Goal: Transaction & Acquisition: Download file/media

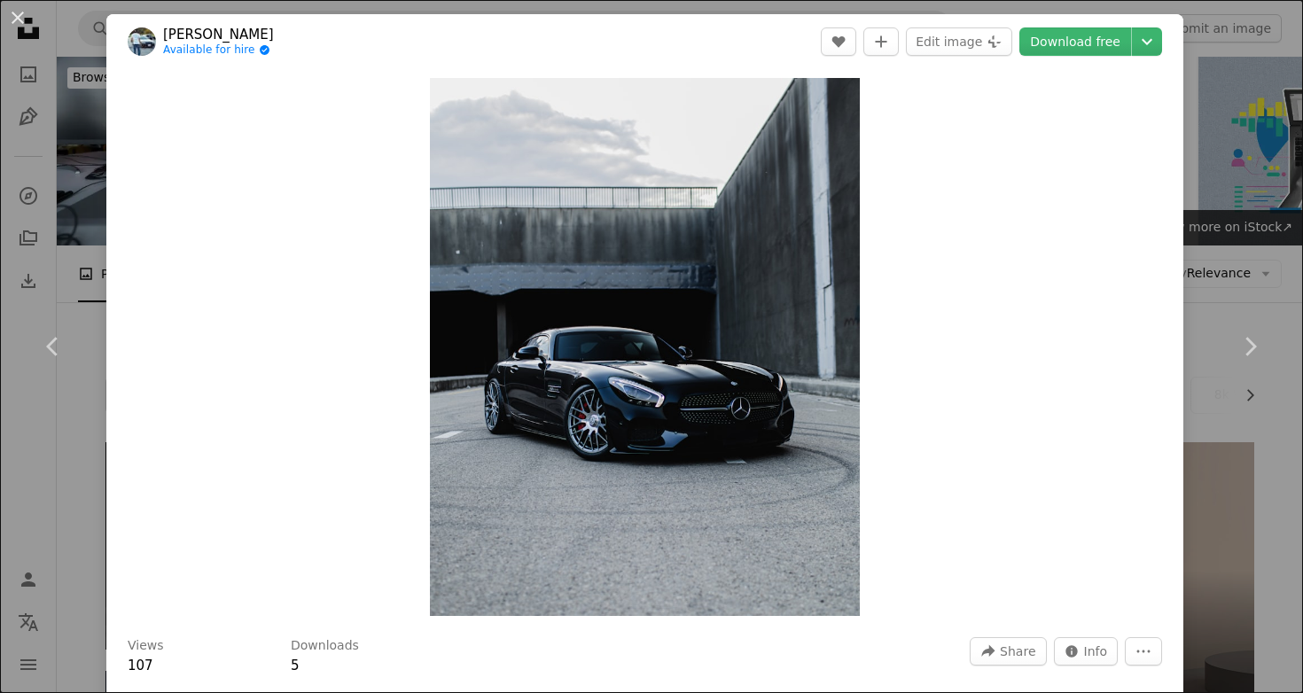
scroll to position [4315, 0]
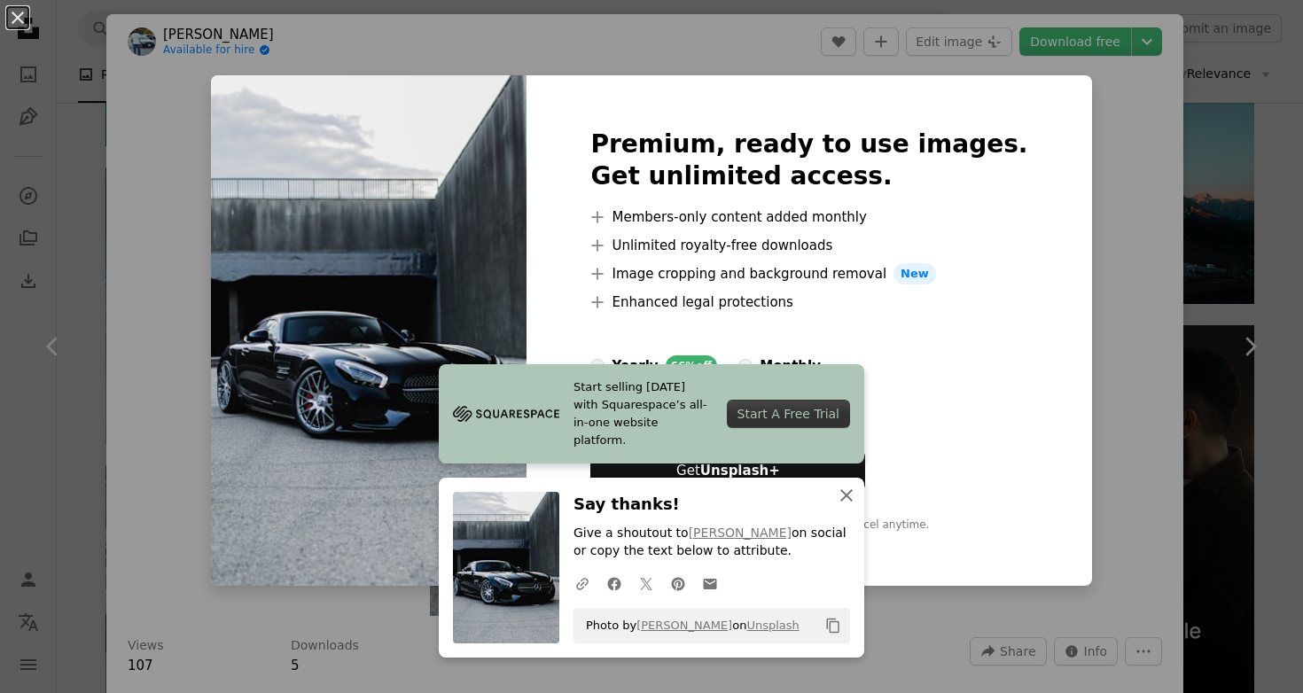
click at [844, 492] on icon "An X shape" at bounding box center [846, 495] width 21 height 21
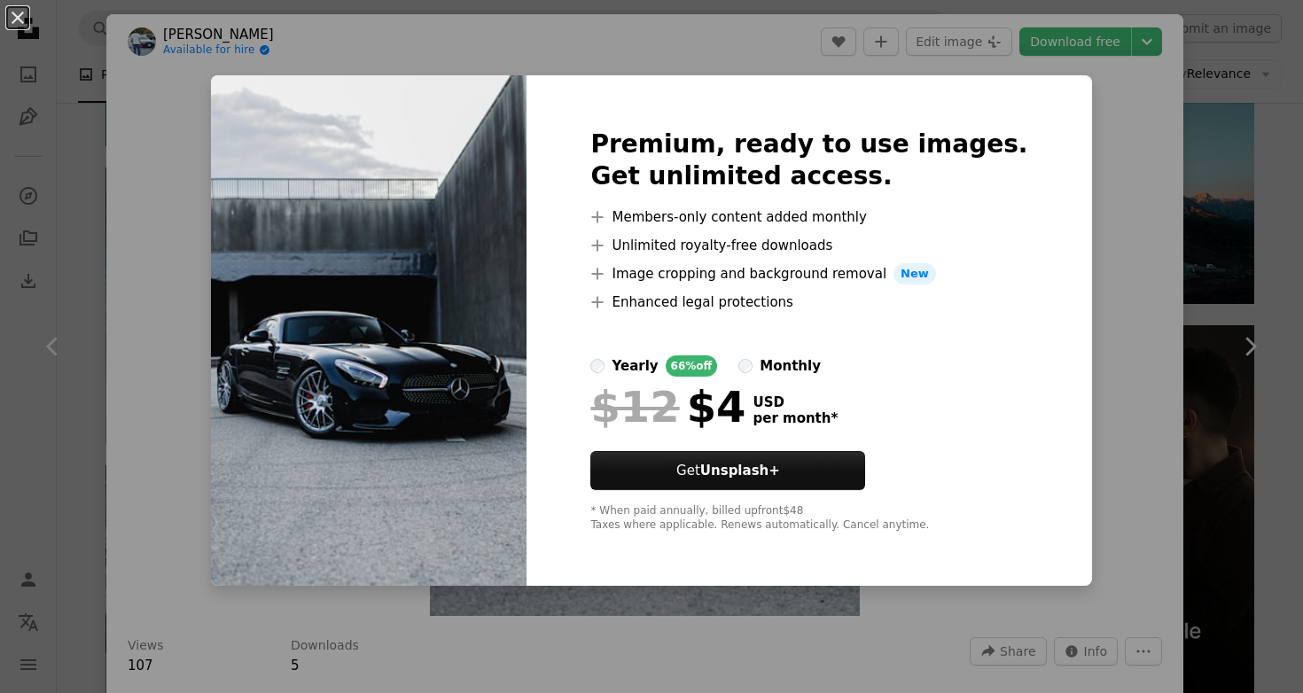
click at [1172, 347] on div "An X shape Premium, ready to use images. Get unlimited access. A plus sign Memb…" at bounding box center [651, 346] width 1303 height 693
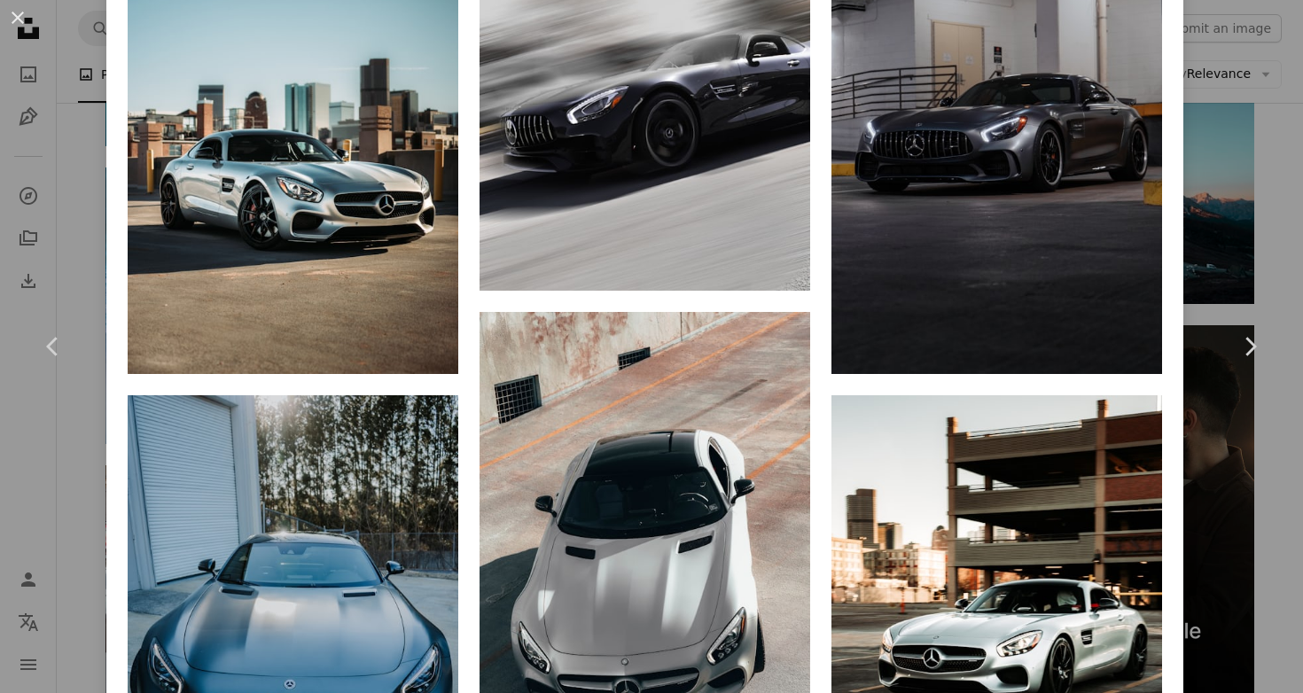
scroll to position [3472, 0]
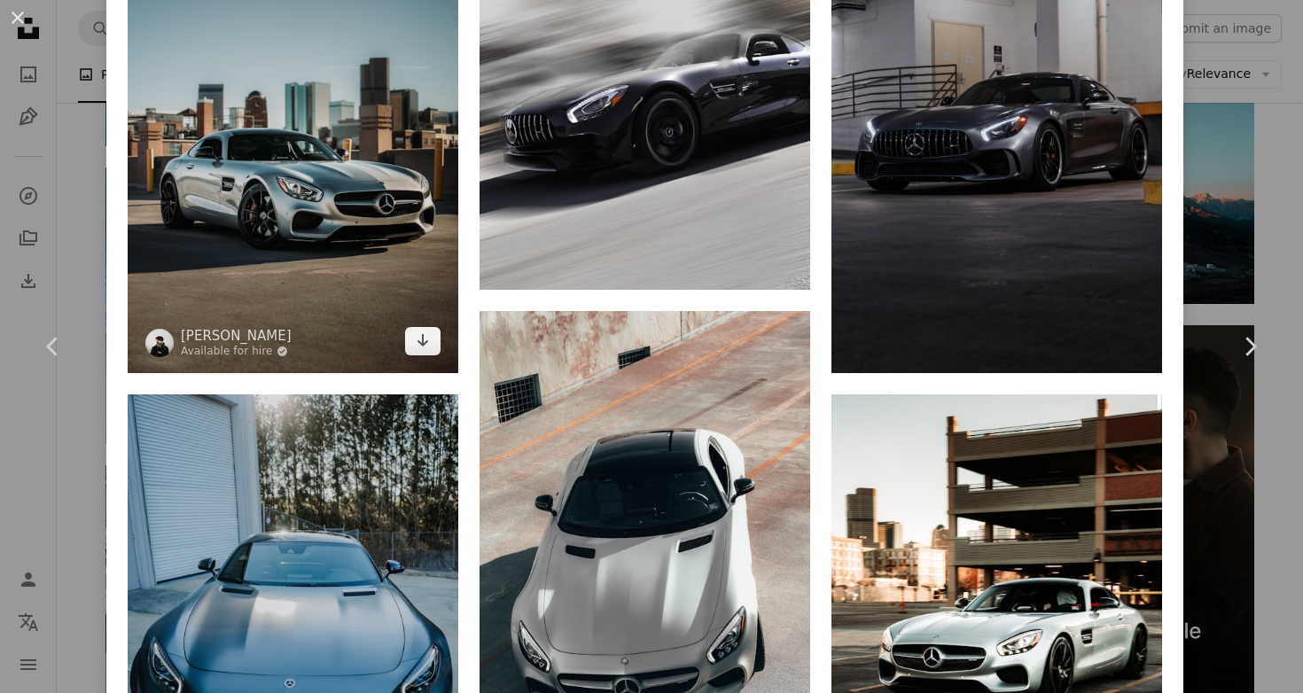
click at [352, 295] on img at bounding box center [293, 125] width 331 height 496
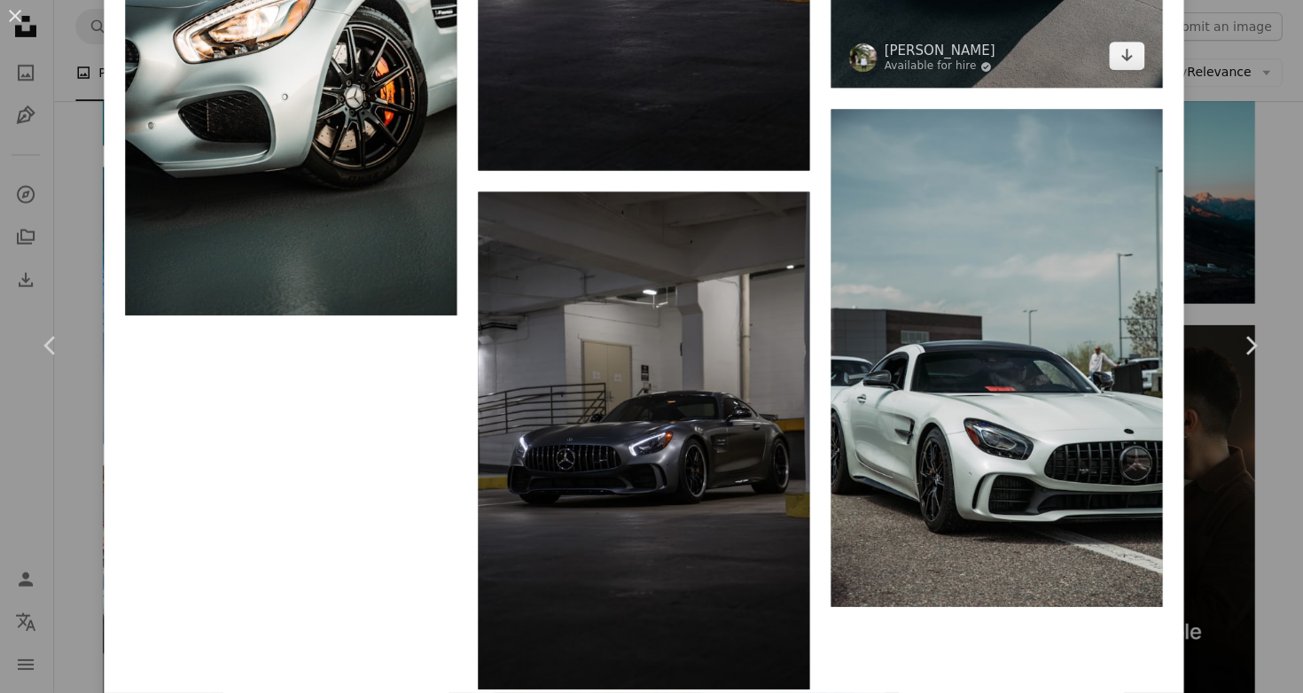
scroll to position [9020, 0]
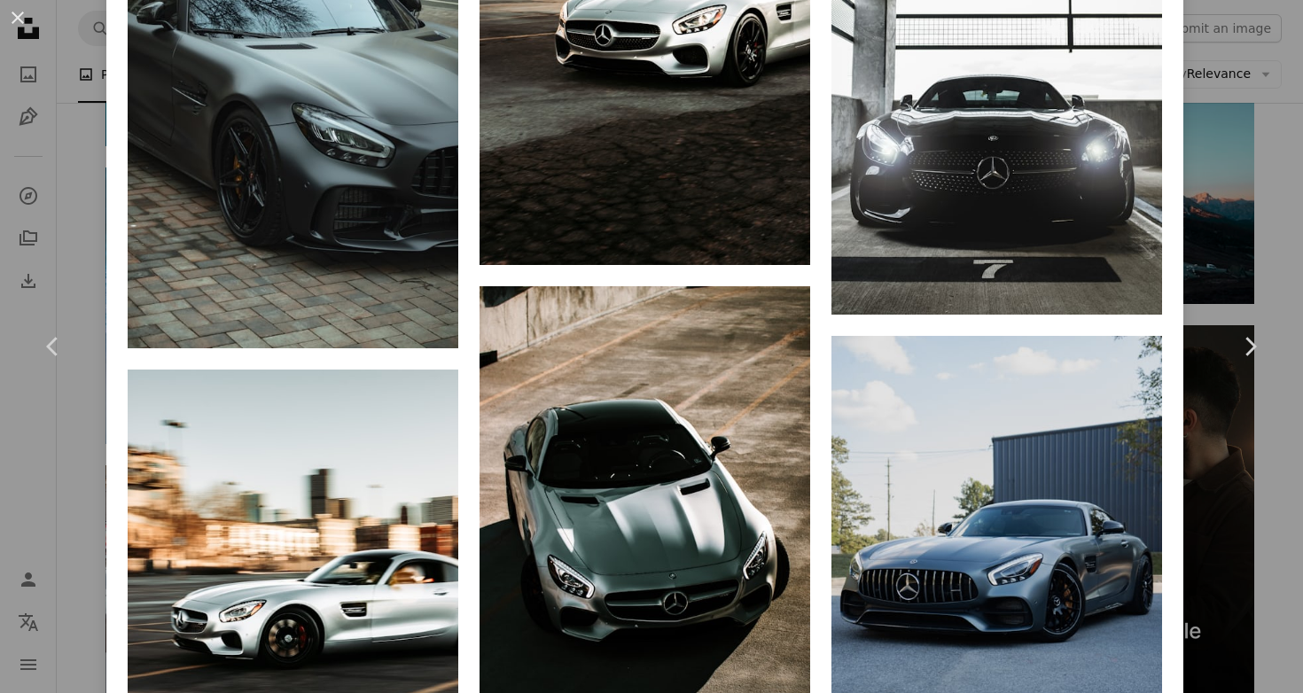
scroll to position [4533, 0]
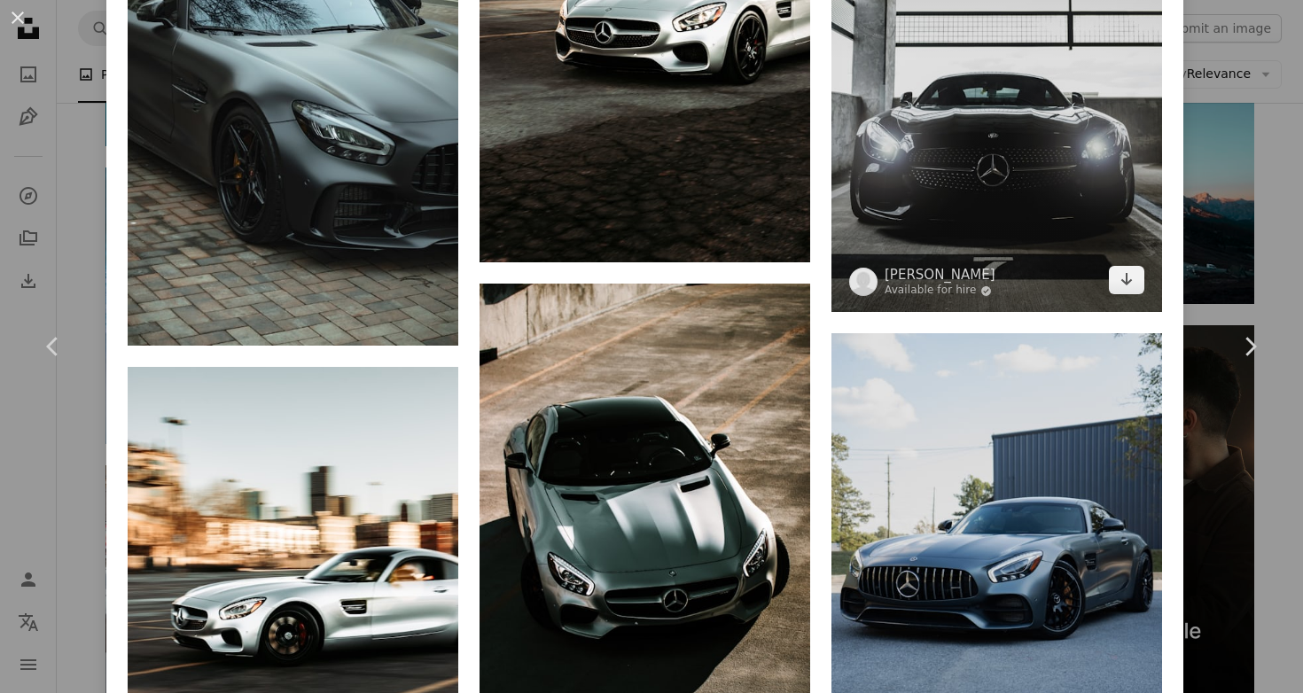
click at [1088, 201] on img at bounding box center [996, 80] width 331 height 463
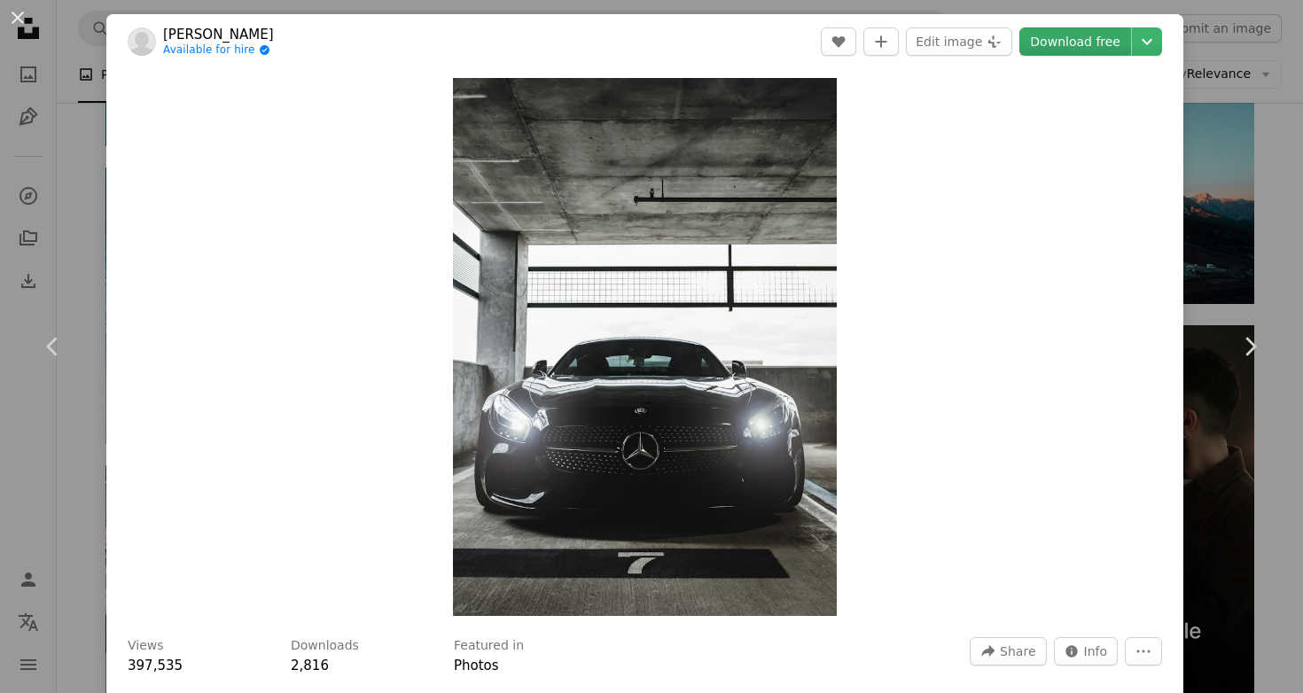
click at [1102, 38] on link "Download free" at bounding box center [1075, 41] width 112 height 28
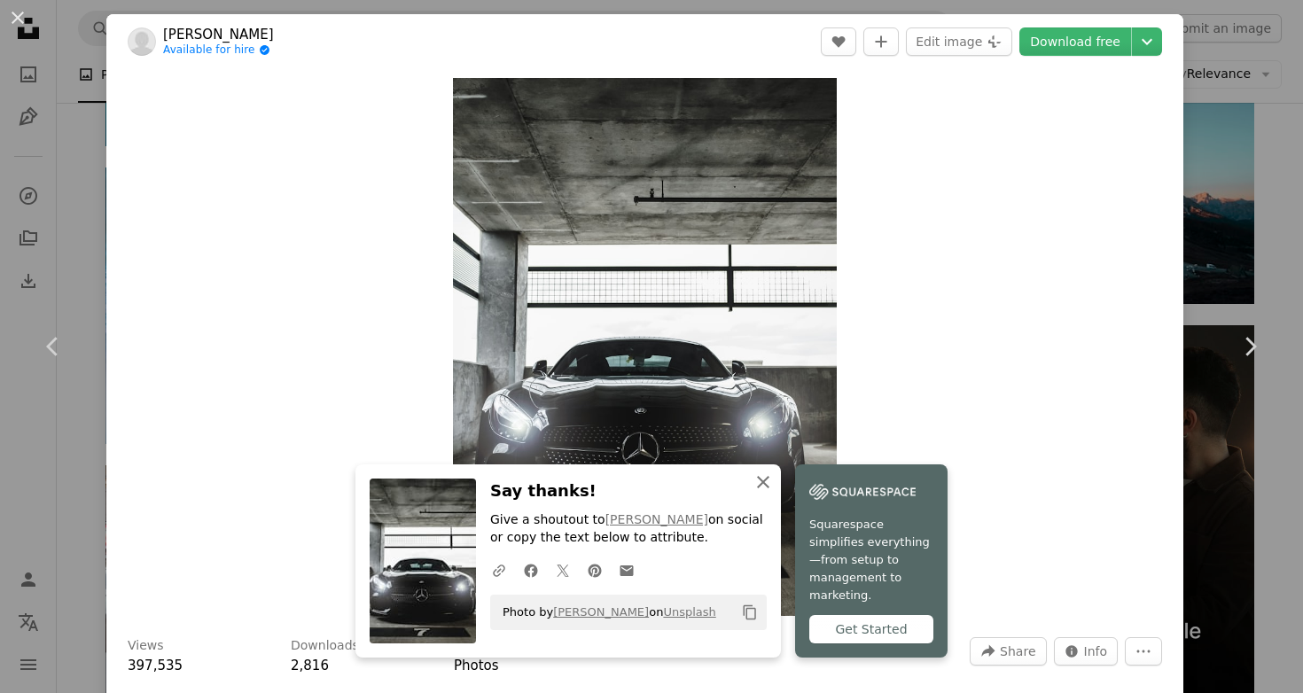
click at [770, 480] on button "An X shape Close" at bounding box center [762, 481] width 35 height 35
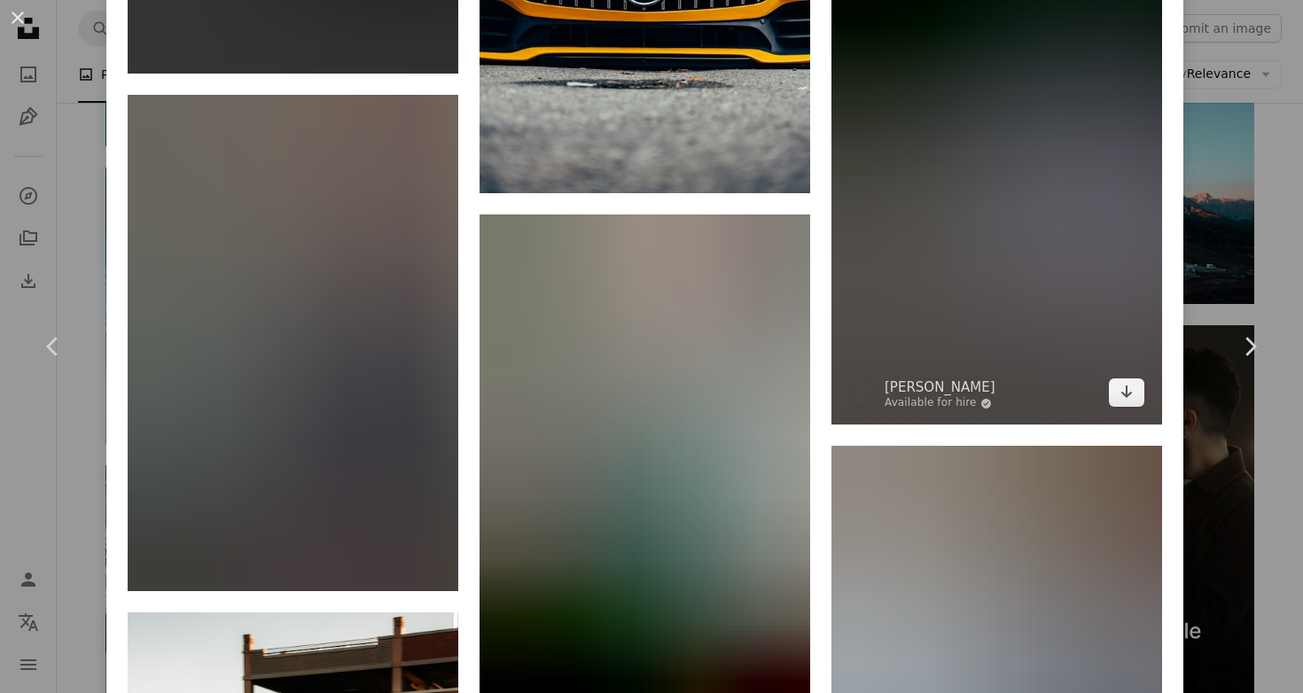
scroll to position [13964, 0]
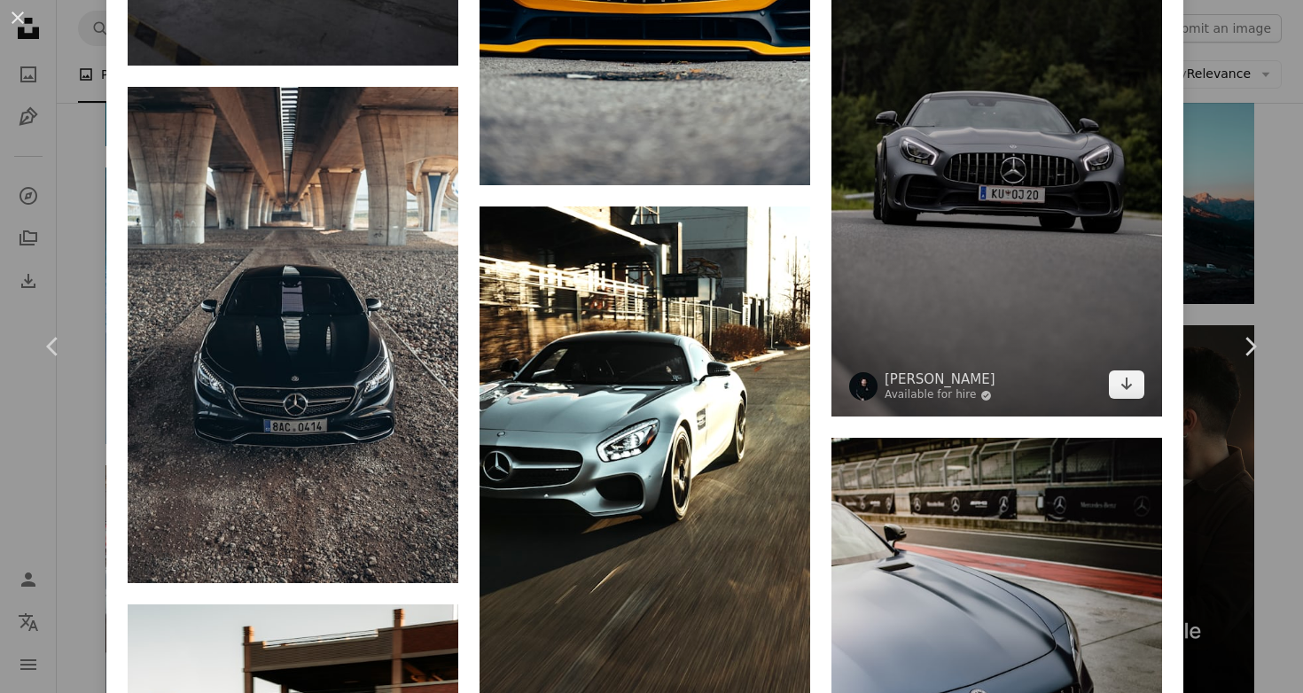
click at [1015, 315] on img at bounding box center [996, 169] width 331 height 496
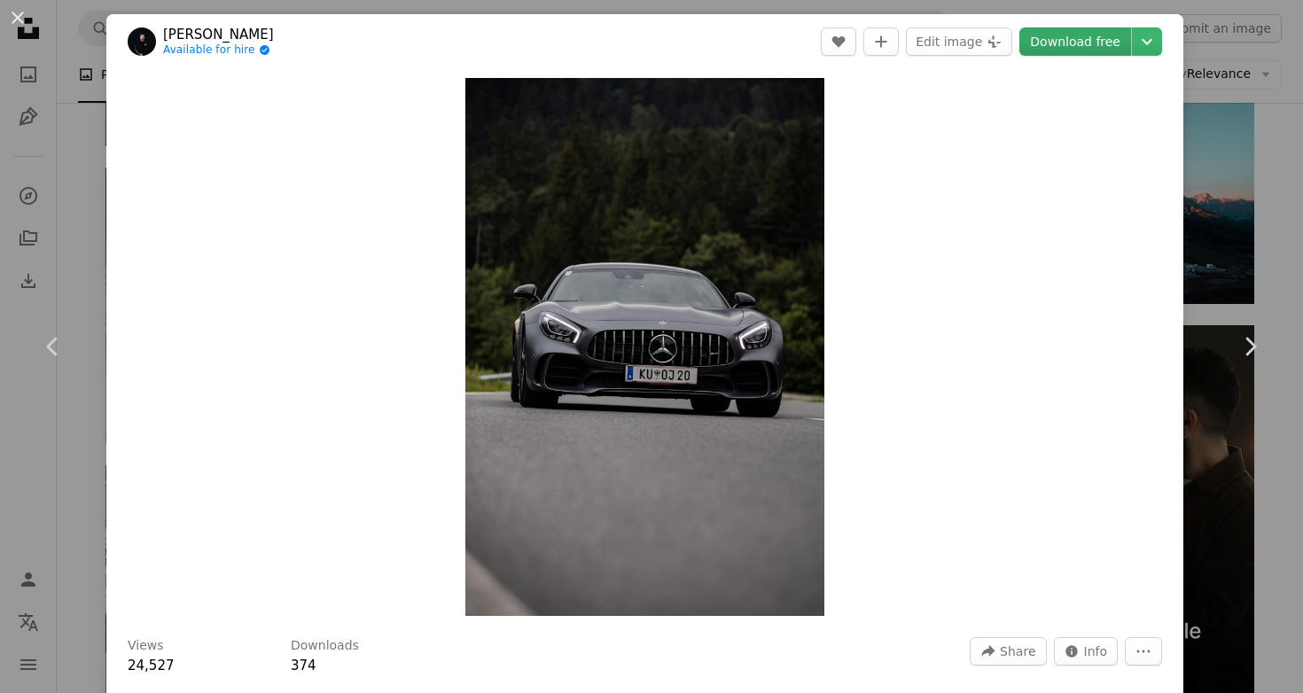
click at [1093, 35] on link "Download free" at bounding box center [1075, 41] width 112 height 28
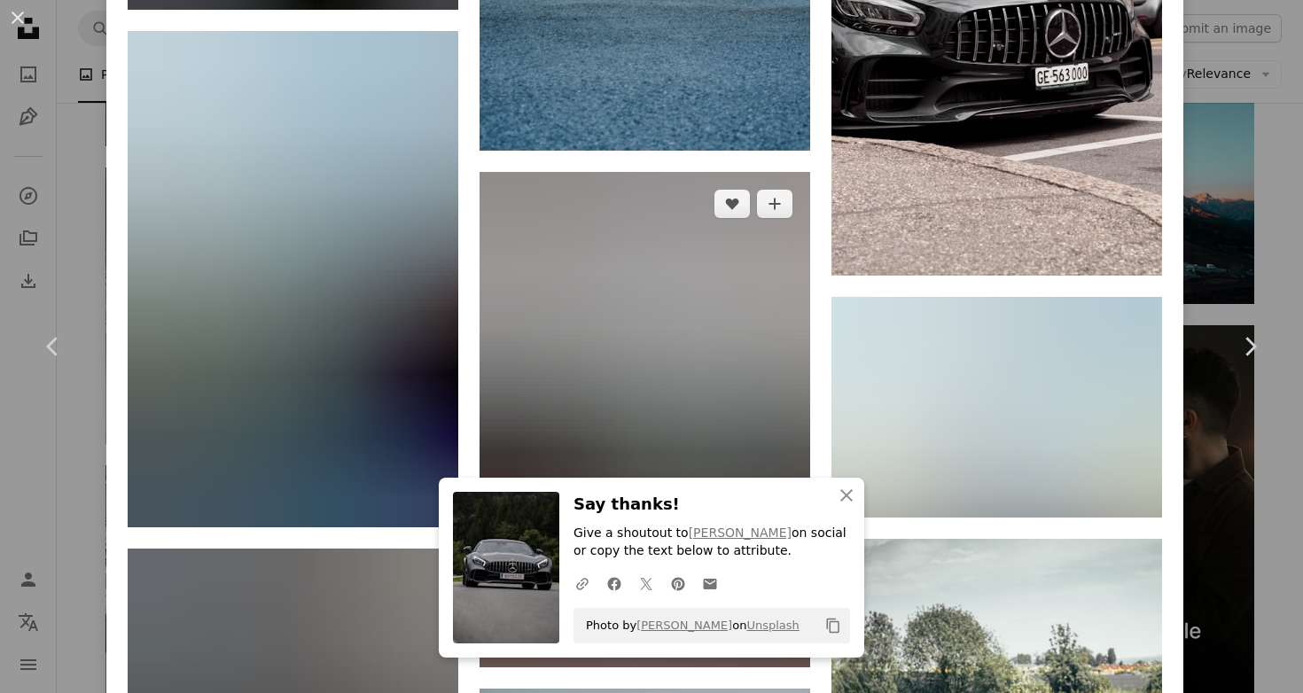
scroll to position [3940, 0]
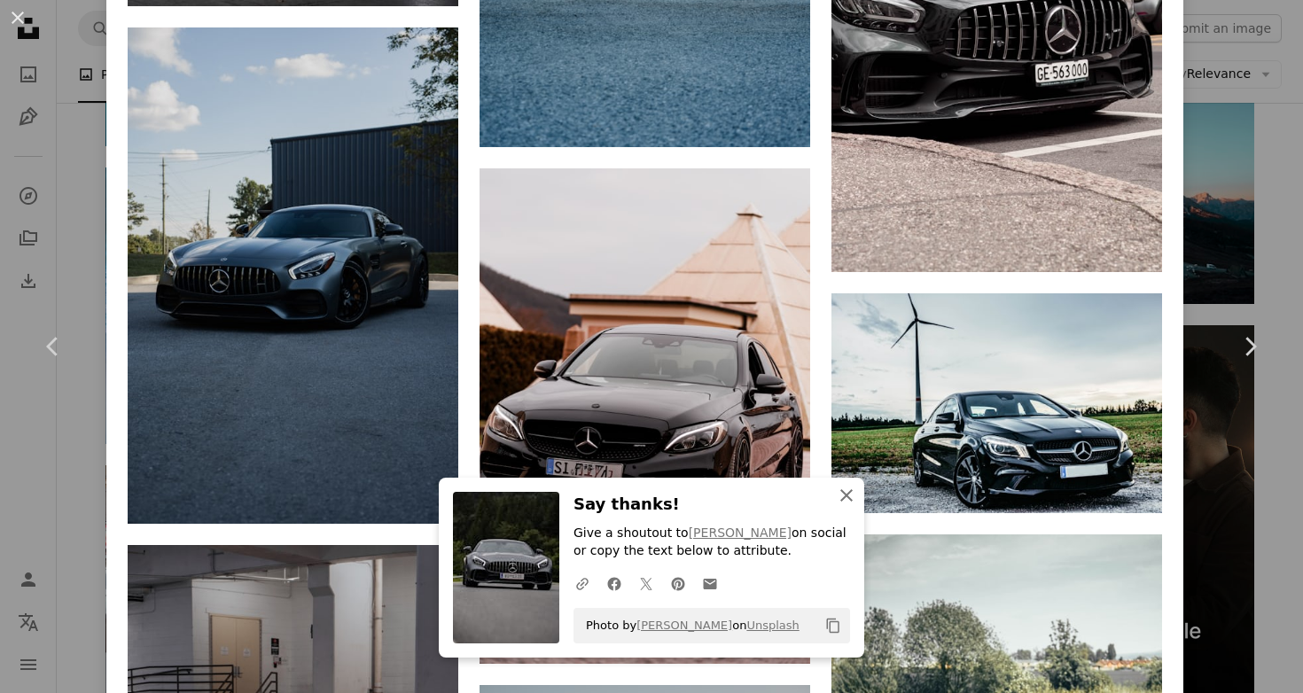
click at [839, 497] on icon "An X shape" at bounding box center [846, 495] width 21 height 21
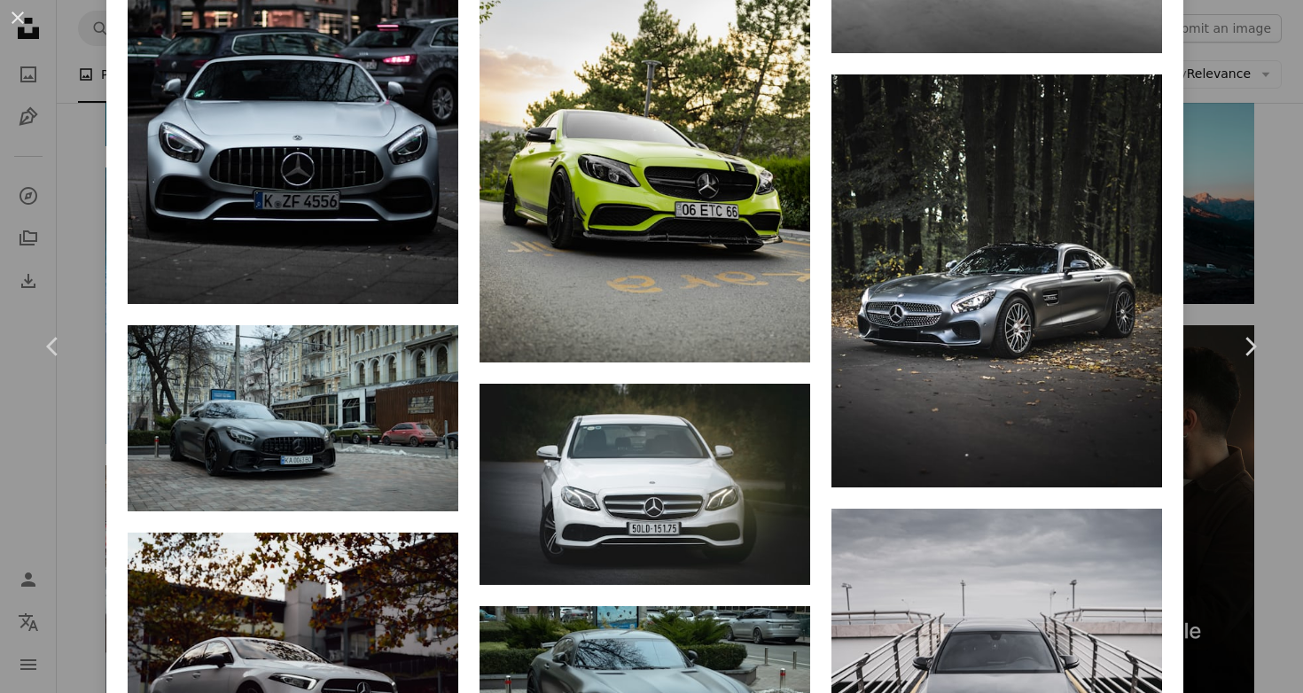
scroll to position [5867, 0]
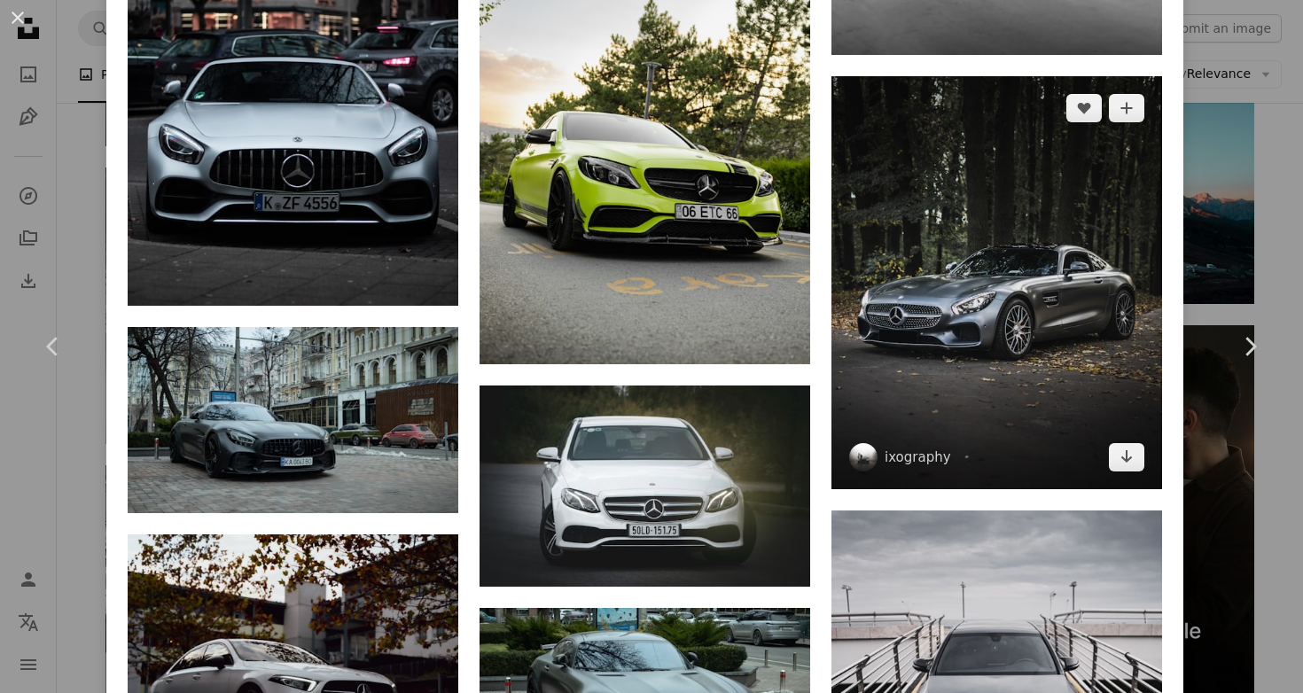
click at [1017, 376] on img at bounding box center [996, 282] width 331 height 413
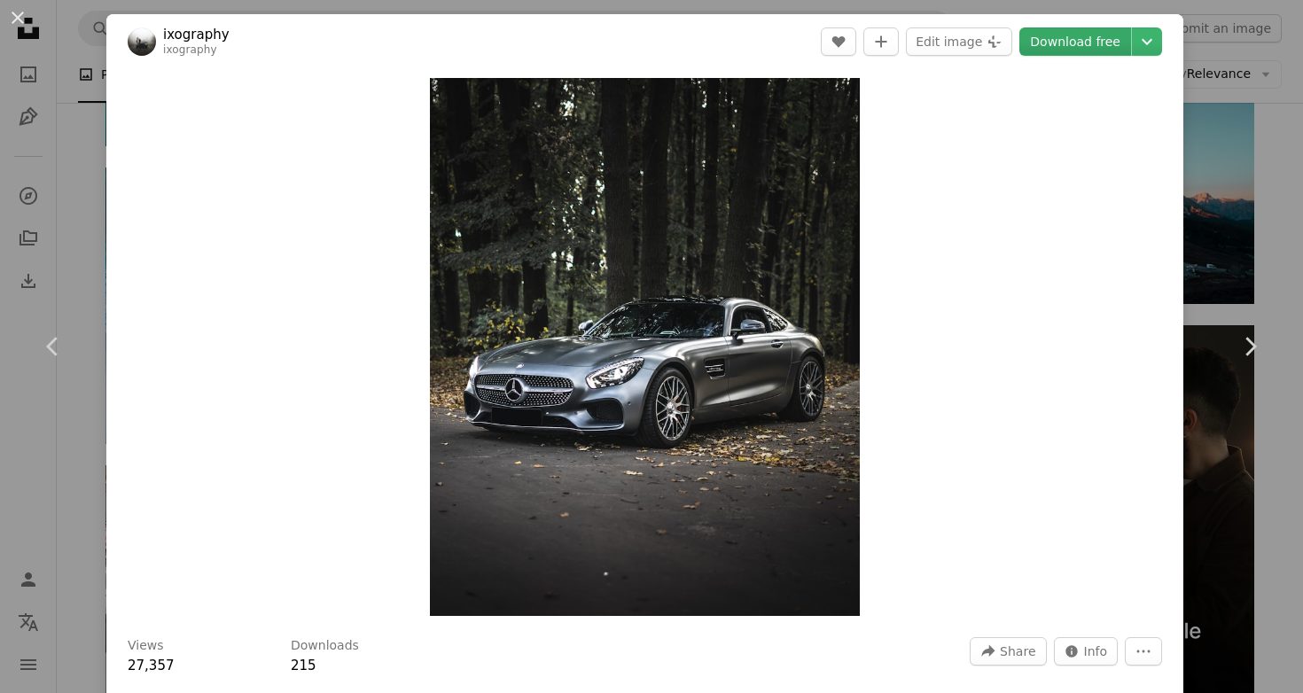
click at [1083, 49] on link "Download free" at bounding box center [1075, 41] width 112 height 28
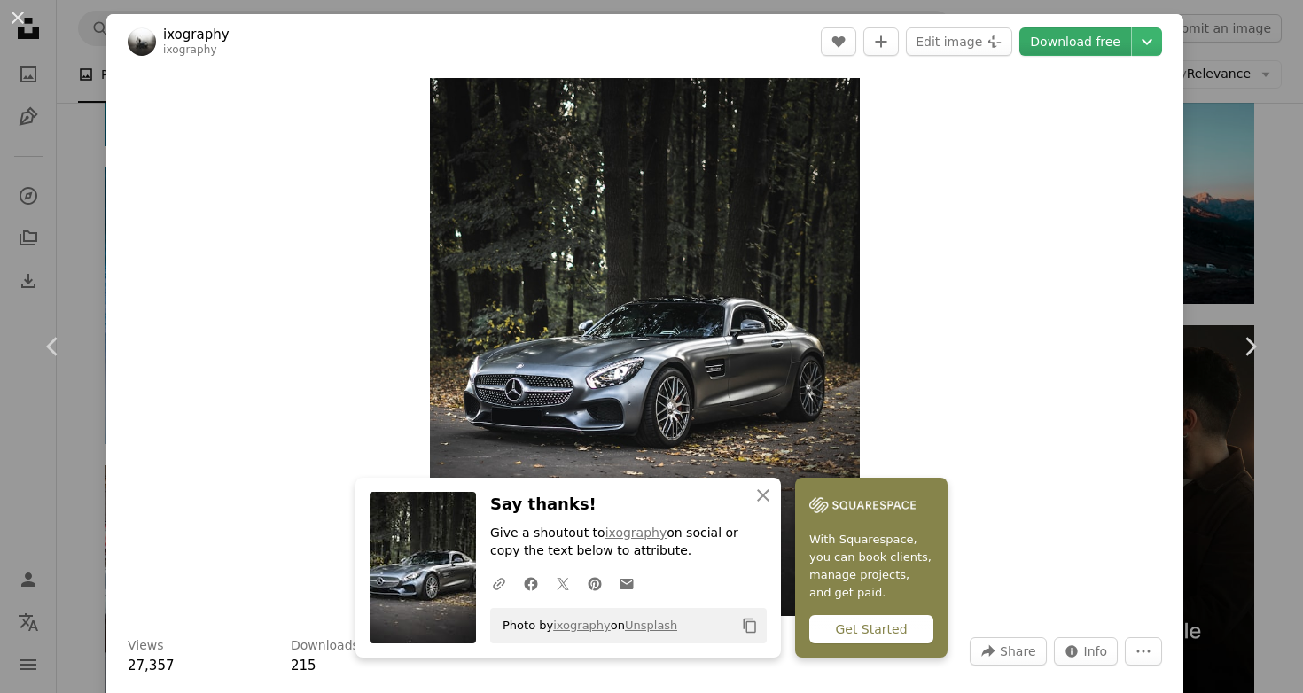
click at [1080, 42] on link "Download free" at bounding box center [1075, 41] width 112 height 28
click at [765, 500] on icon "button" at bounding box center [763, 495] width 12 height 12
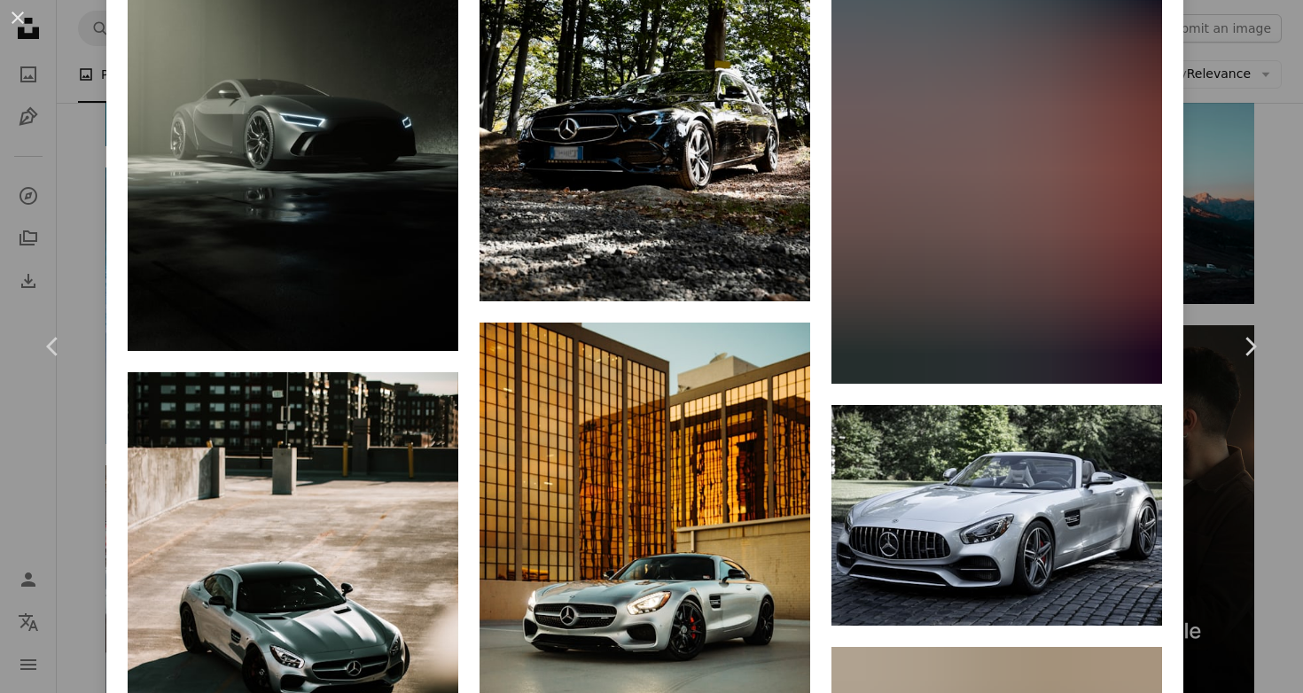
scroll to position [1785, 0]
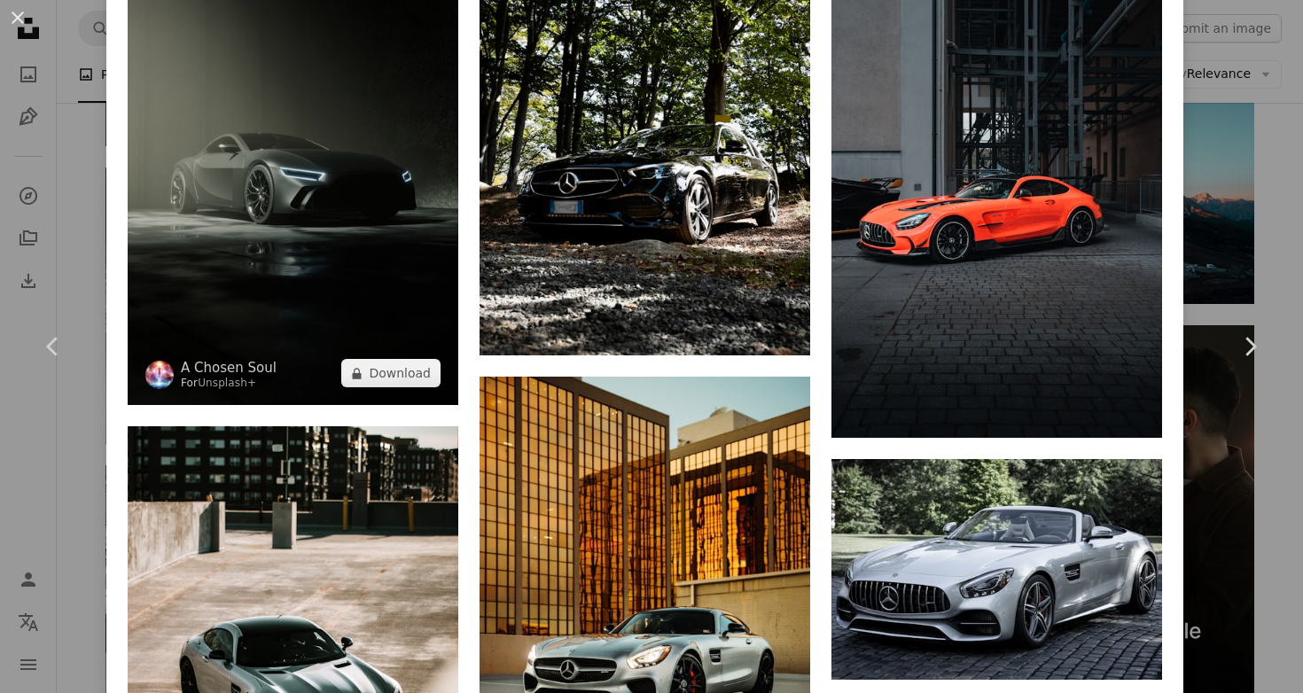
click at [325, 319] on img at bounding box center [293, 173] width 331 height 463
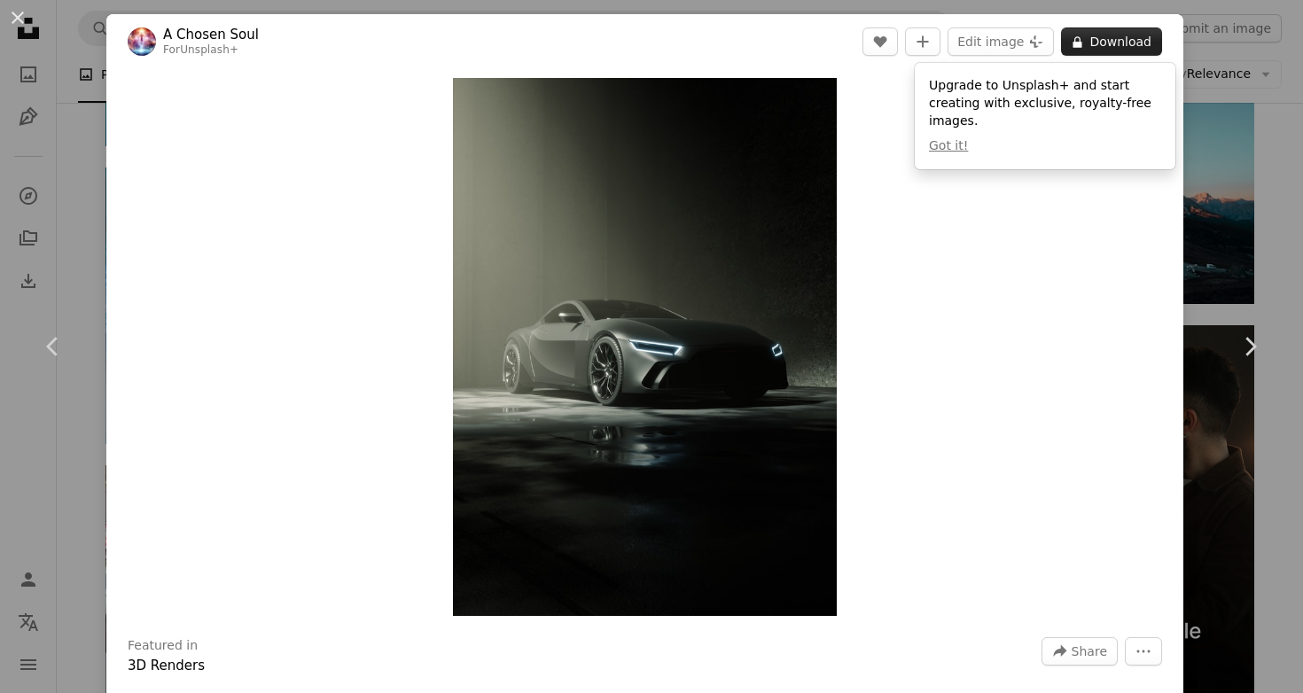
click at [1102, 40] on button "A lock Download" at bounding box center [1111, 41] width 101 height 28
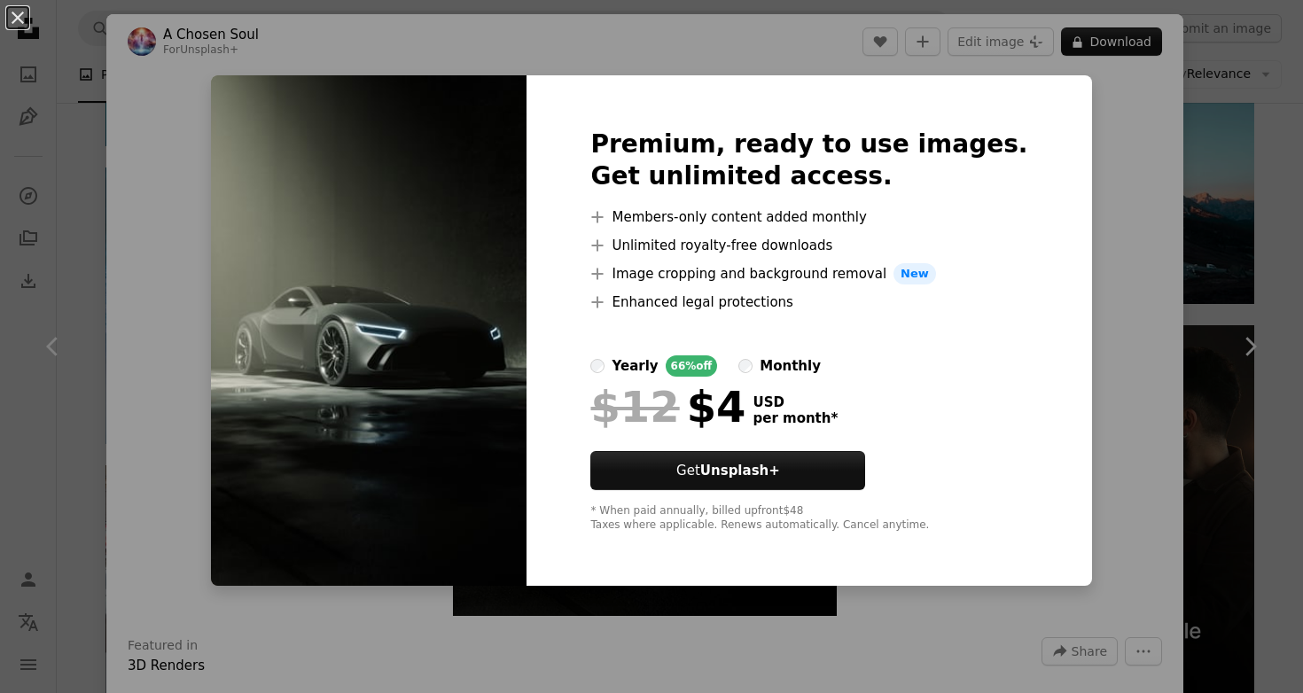
click at [1140, 141] on div "An X shape Premium, ready to use images. Get unlimited access. A plus sign Memb…" at bounding box center [651, 346] width 1303 height 693
